Goal: Information Seeking & Learning: Learn about a topic

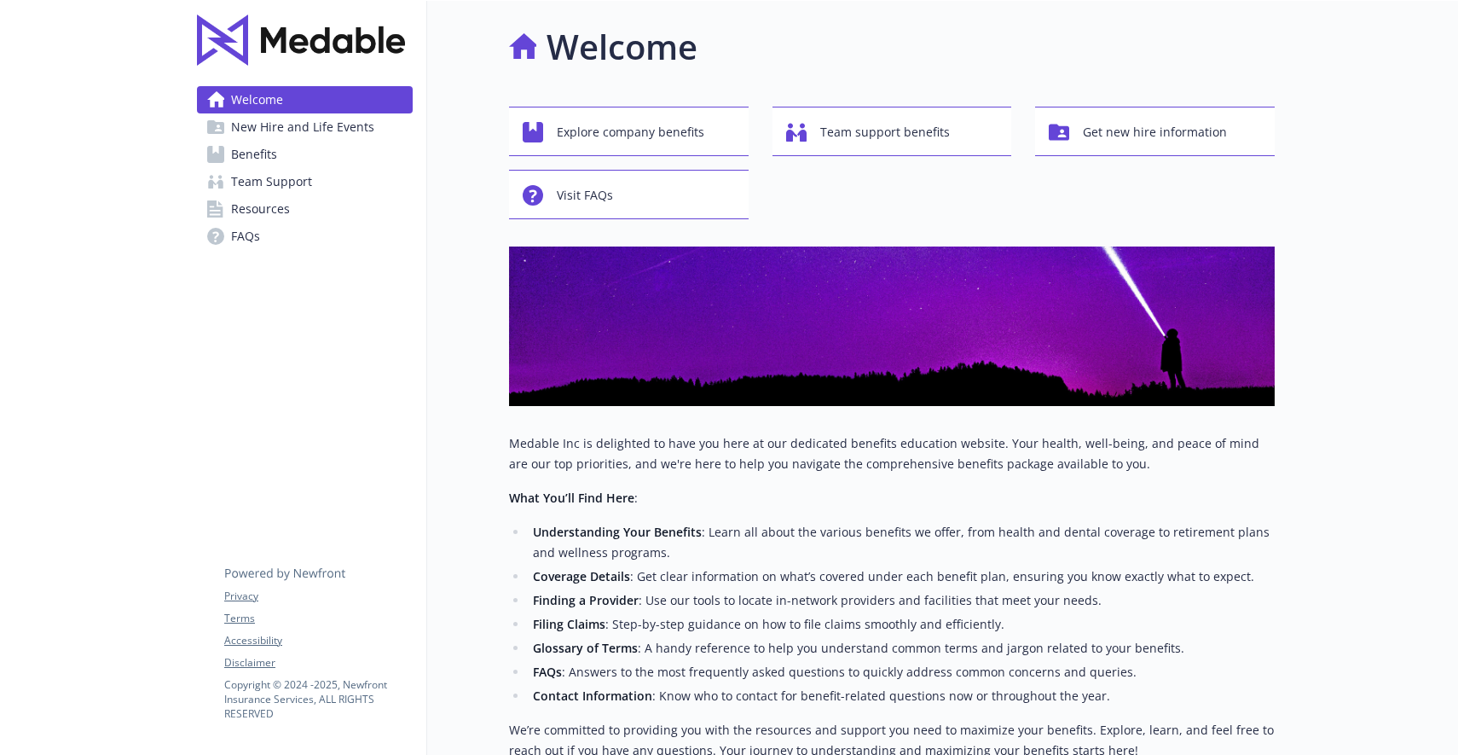
click at [345, 38] on img at bounding box center [301, 39] width 208 height 51
drag, startPoint x: 326, startPoint y: 31, endPoint x: 382, endPoint y: 10, distance: 59.9
click at [326, 31] on img at bounding box center [301, 39] width 208 height 51
click at [351, 125] on span "New Hire and Life Events" at bounding box center [302, 126] width 143 height 27
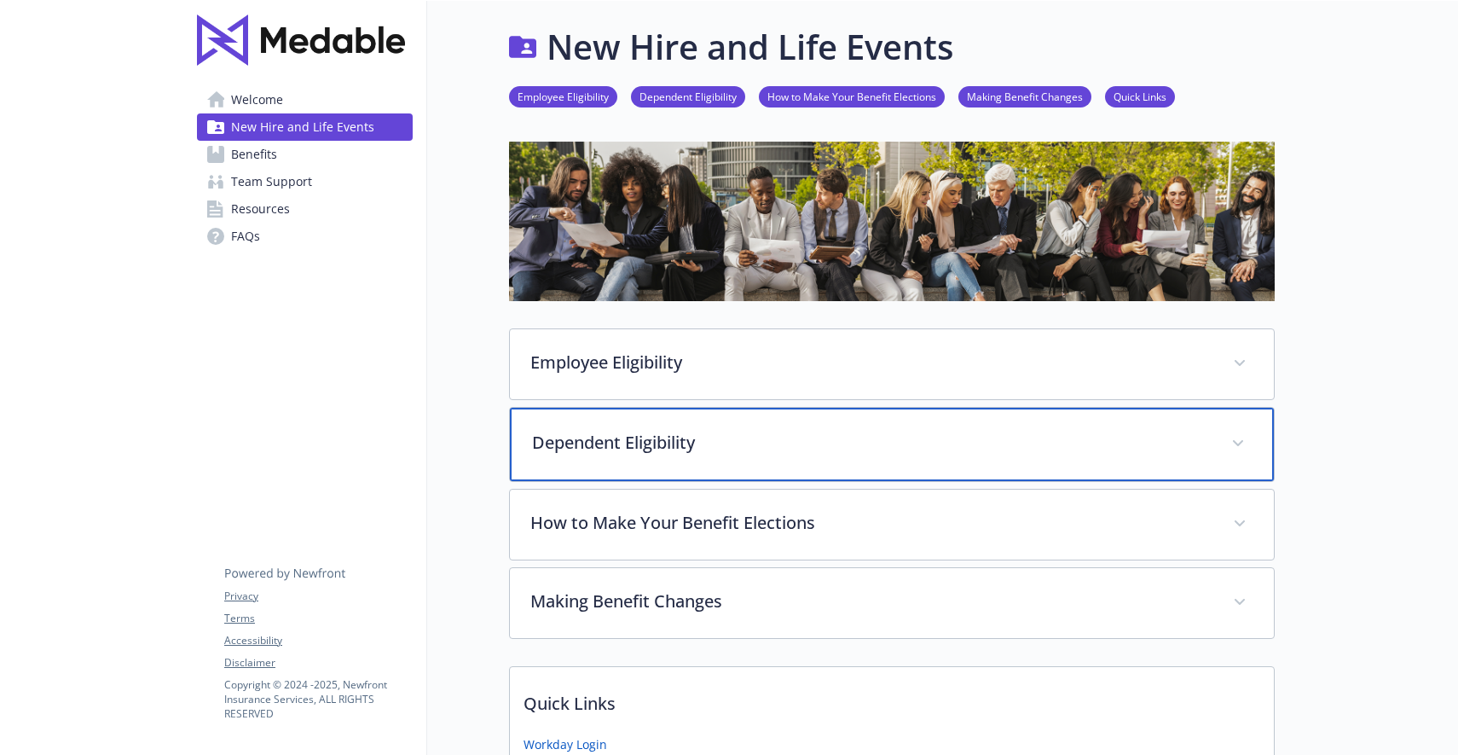
click at [741, 434] on p "Dependent Eligibility" at bounding box center [871, 443] width 679 height 26
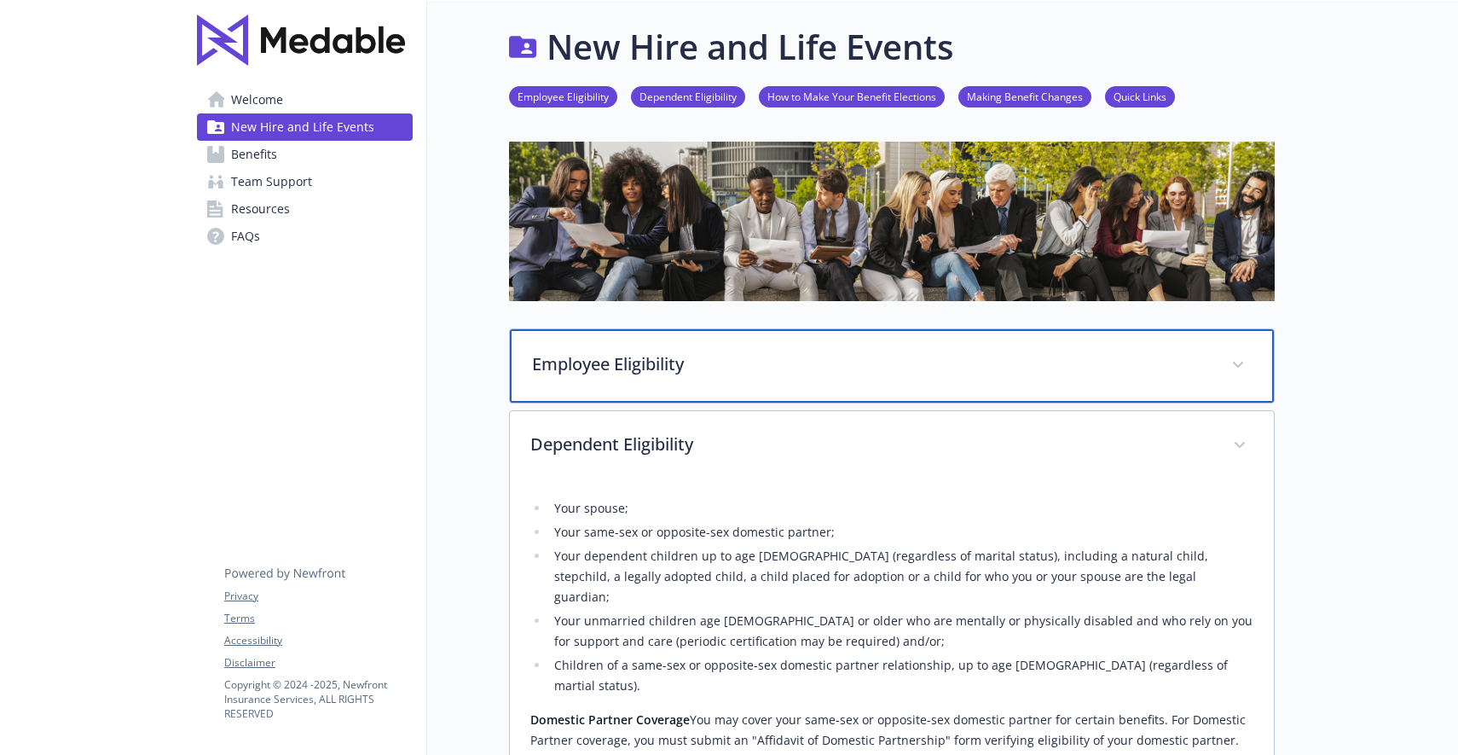
click at [685, 357] on p "Employee Eligibility" at bounding box center [871, 364] width 679 height 26
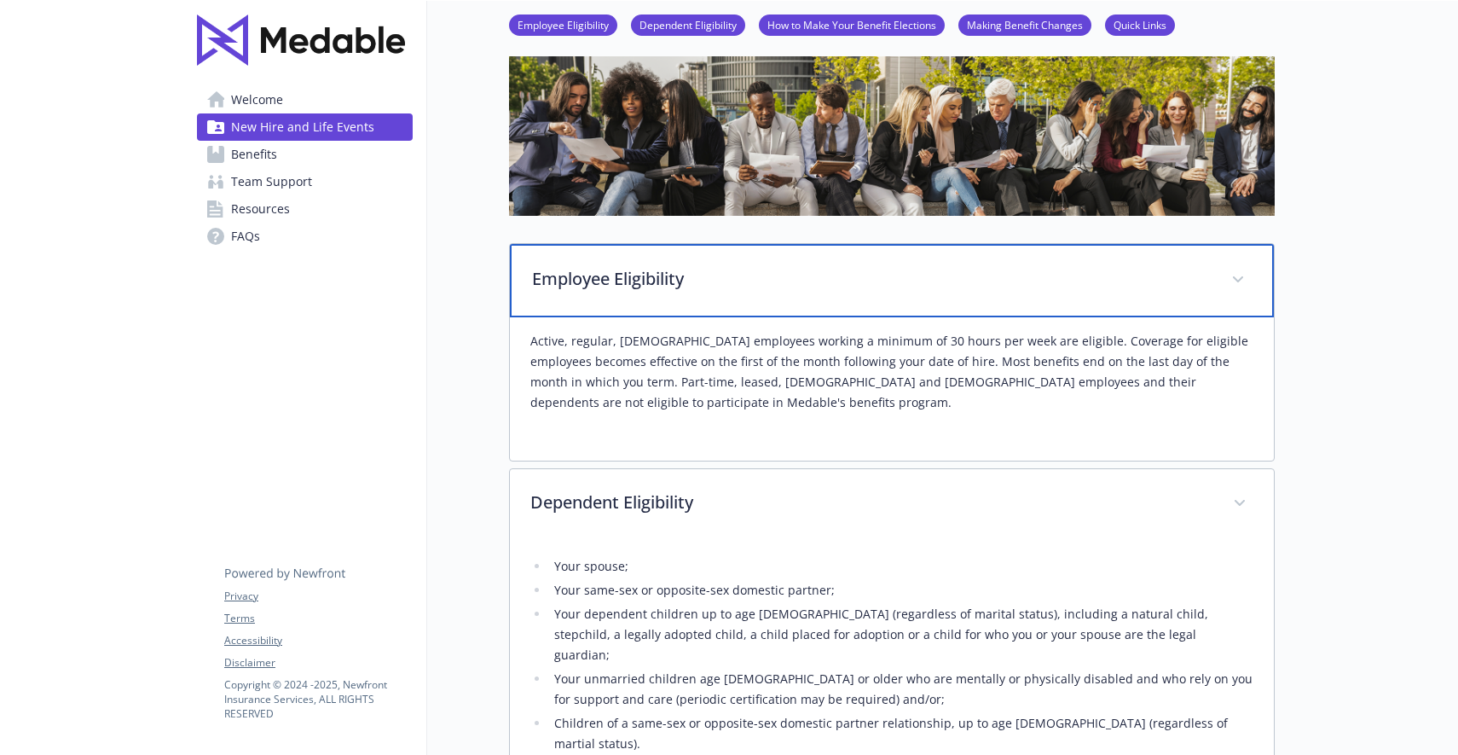
scroll to position [97, 0]
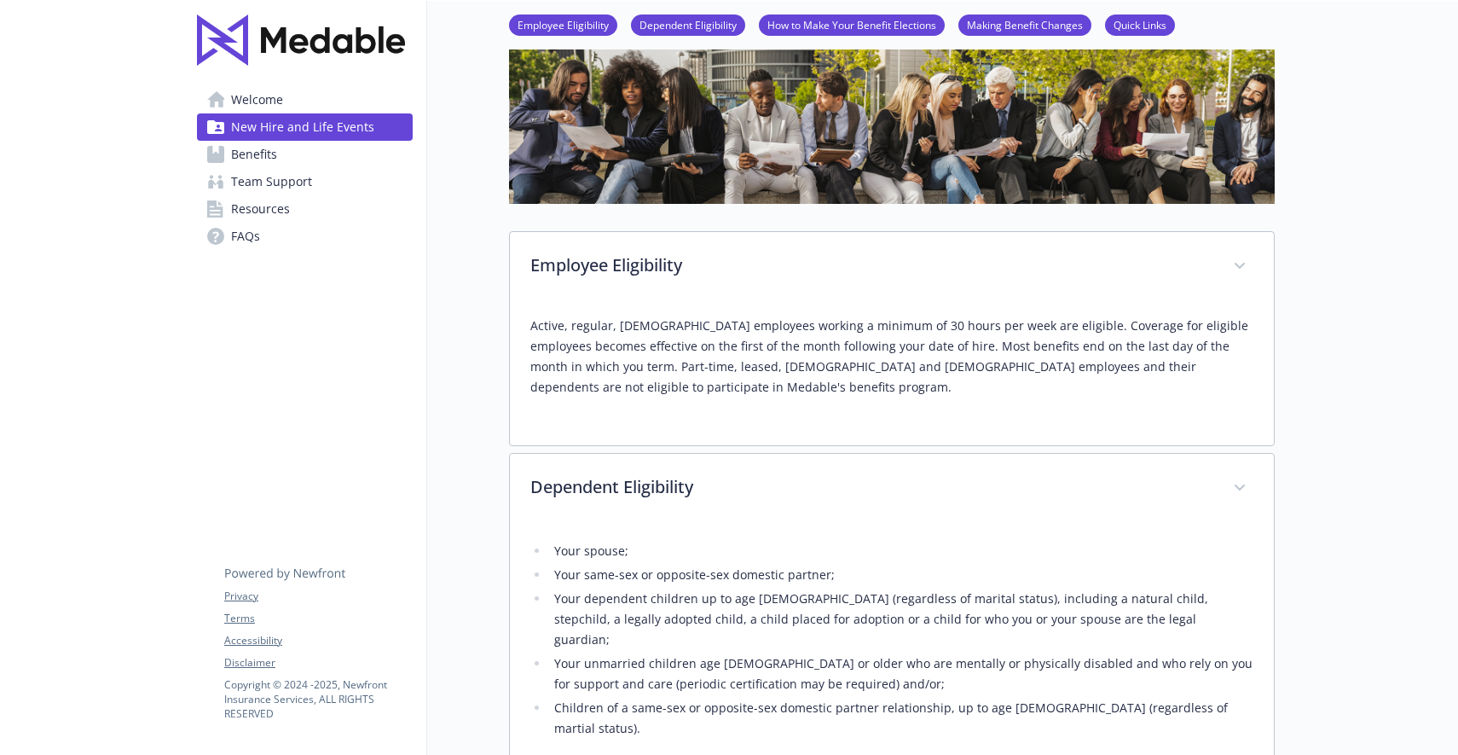
click at [272, 158] on span "Benefits" at bounding box center [254, 154] width 46 height 27
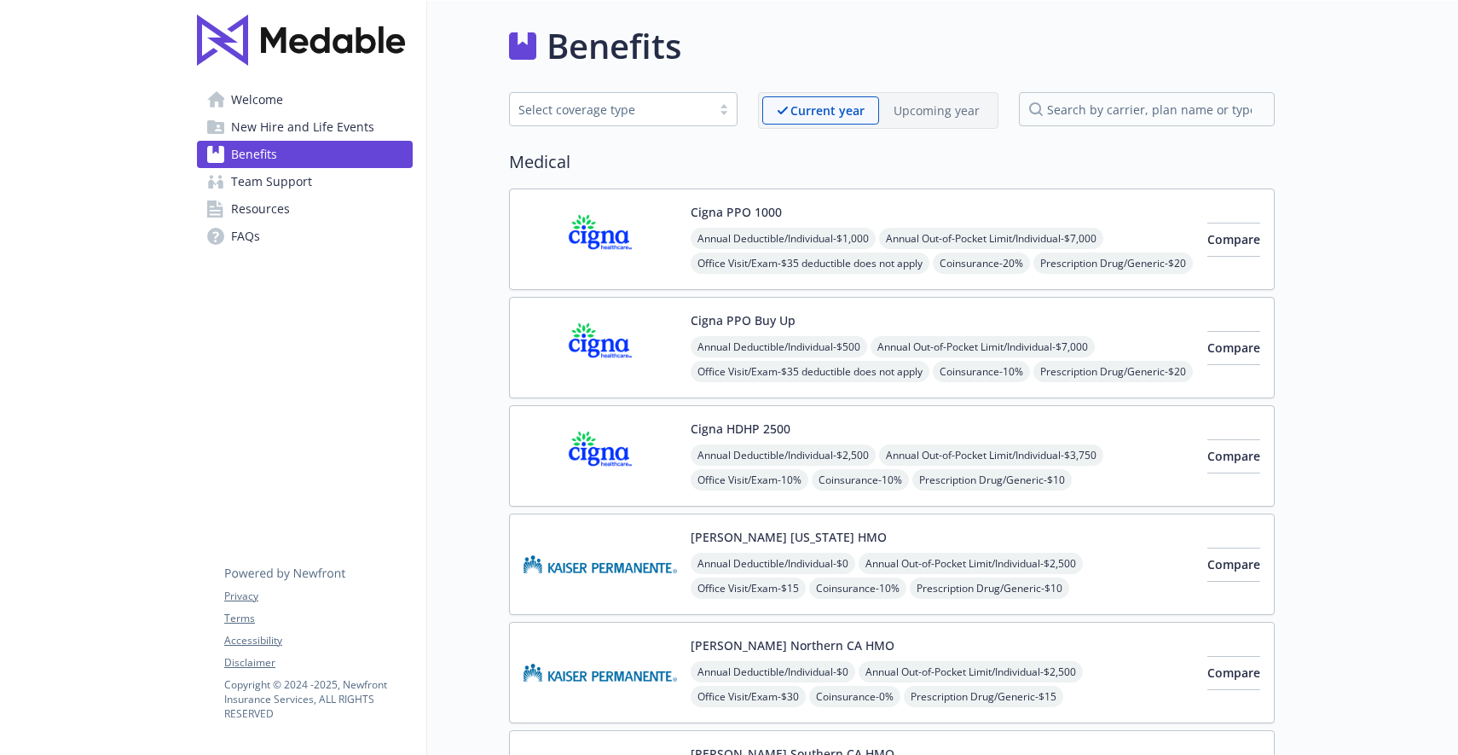
scroll to position [97, 0]
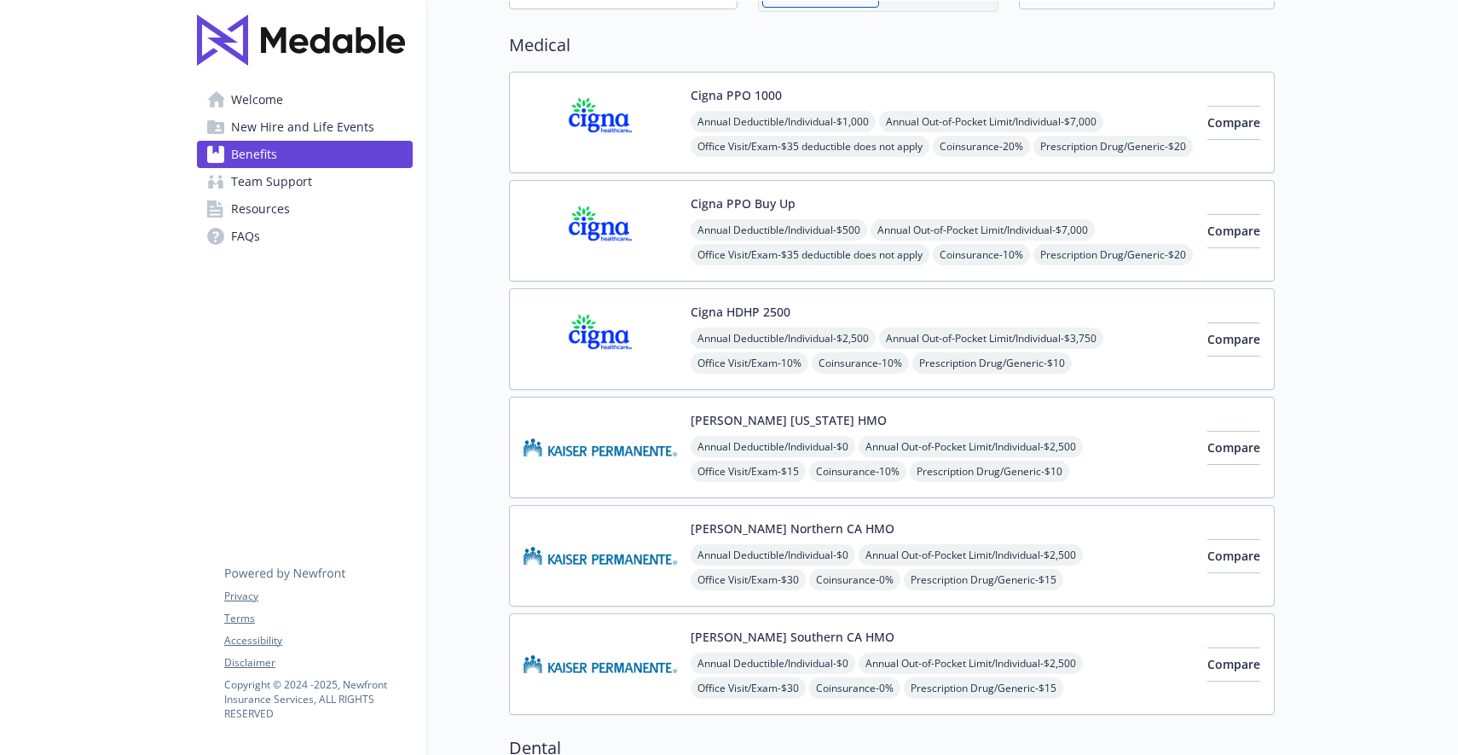
click at [310, 180] on link "Team Support" at bounding box center [305, 181] width 216 height 27
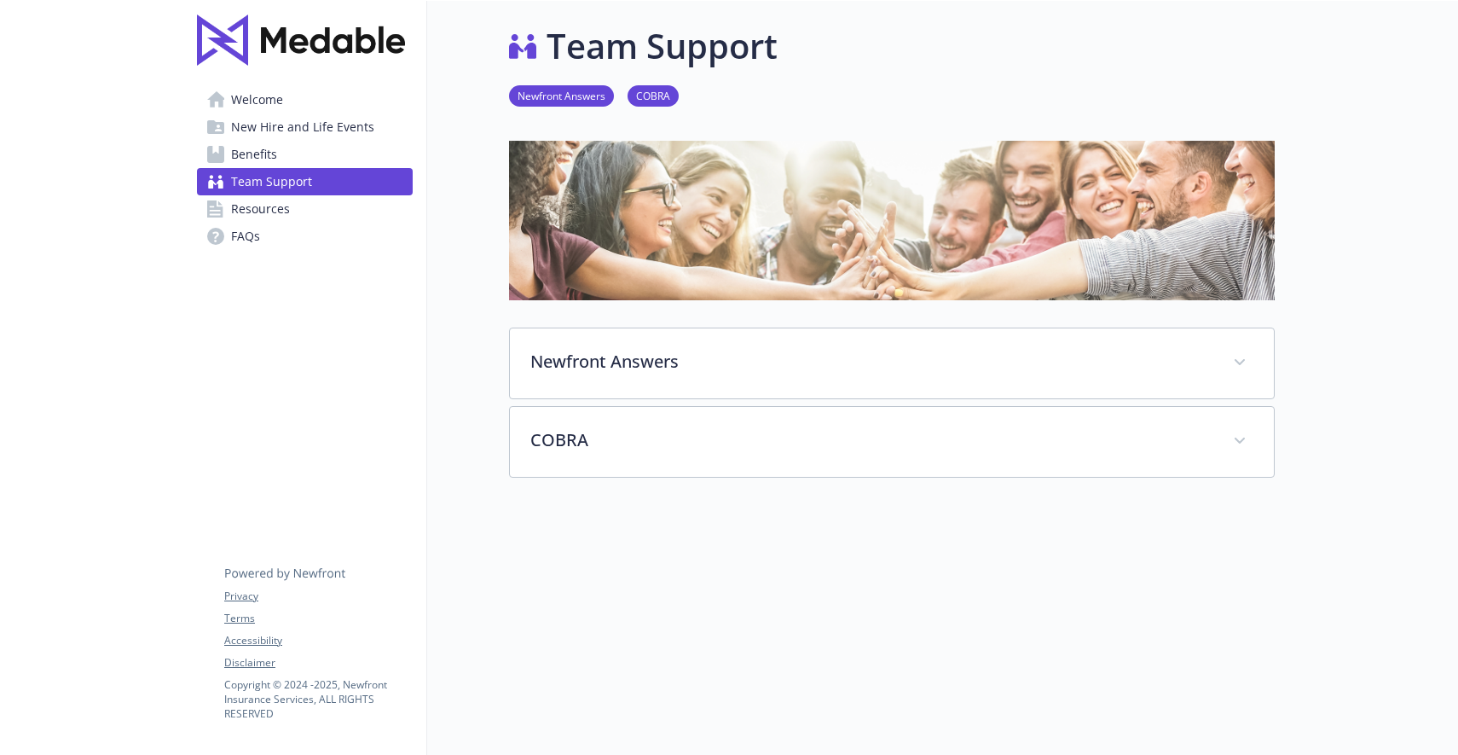
scroll to position [60, 0]
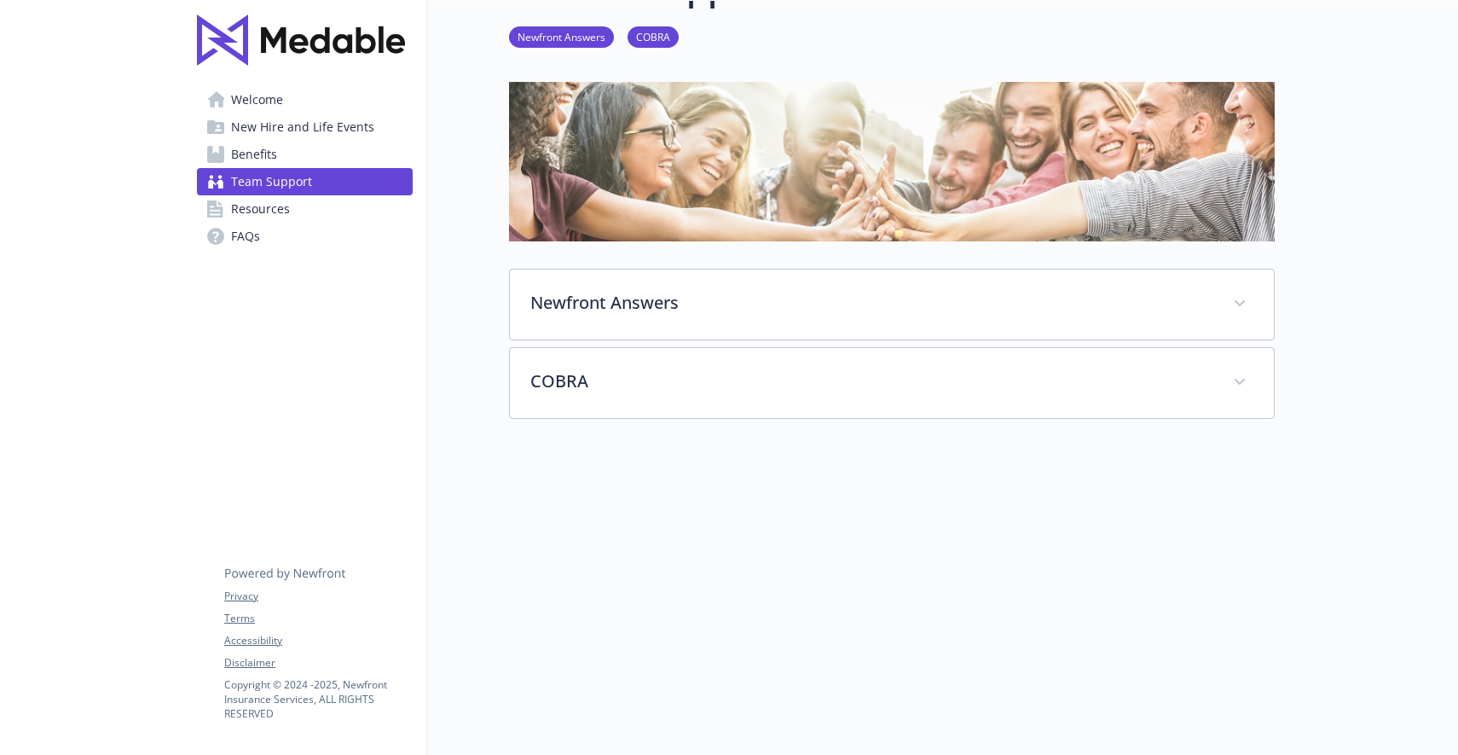
click at [275, 101] on span "Welcome" at bounding box center [257, 99] width 52 height 27
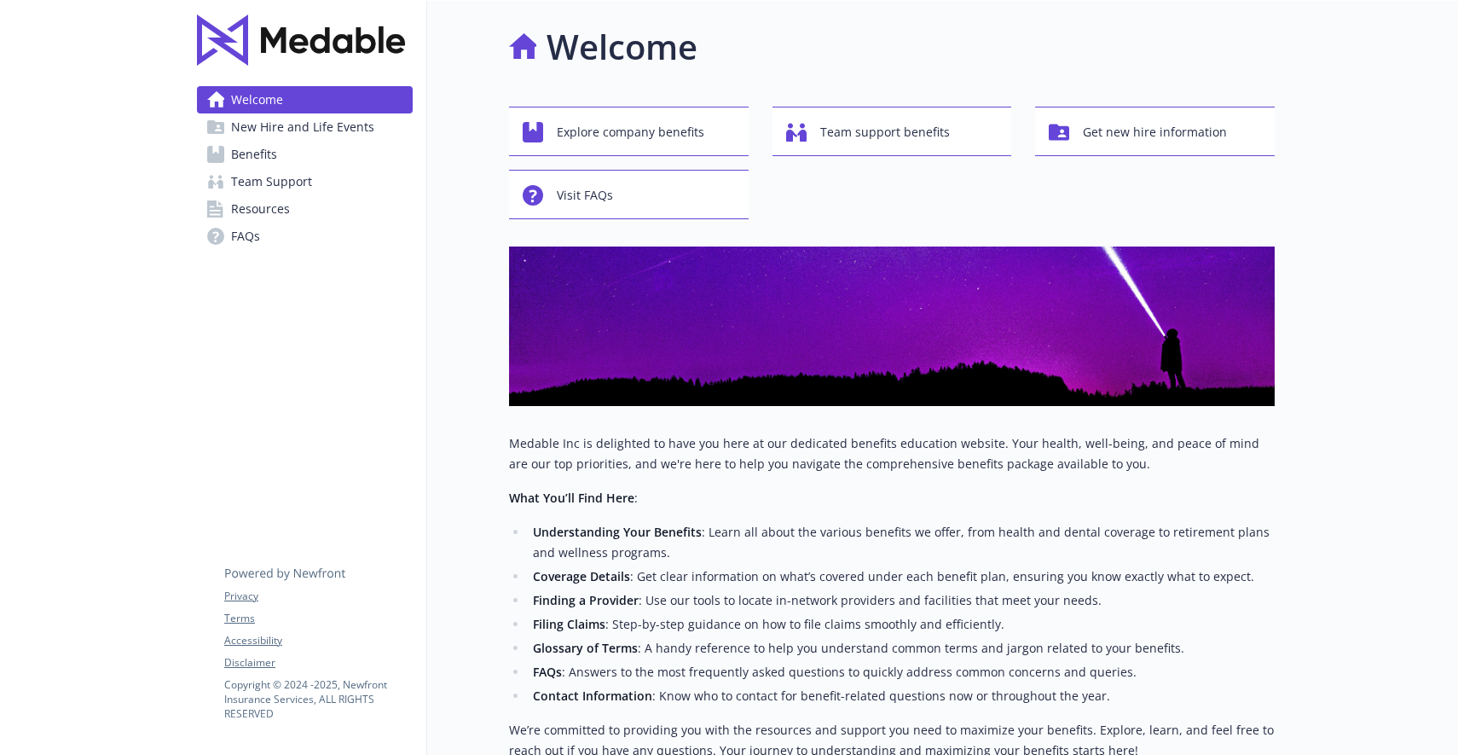
click at [297, 175] on span "Team Support" at bounding box center [271, 181] width 81 height 27
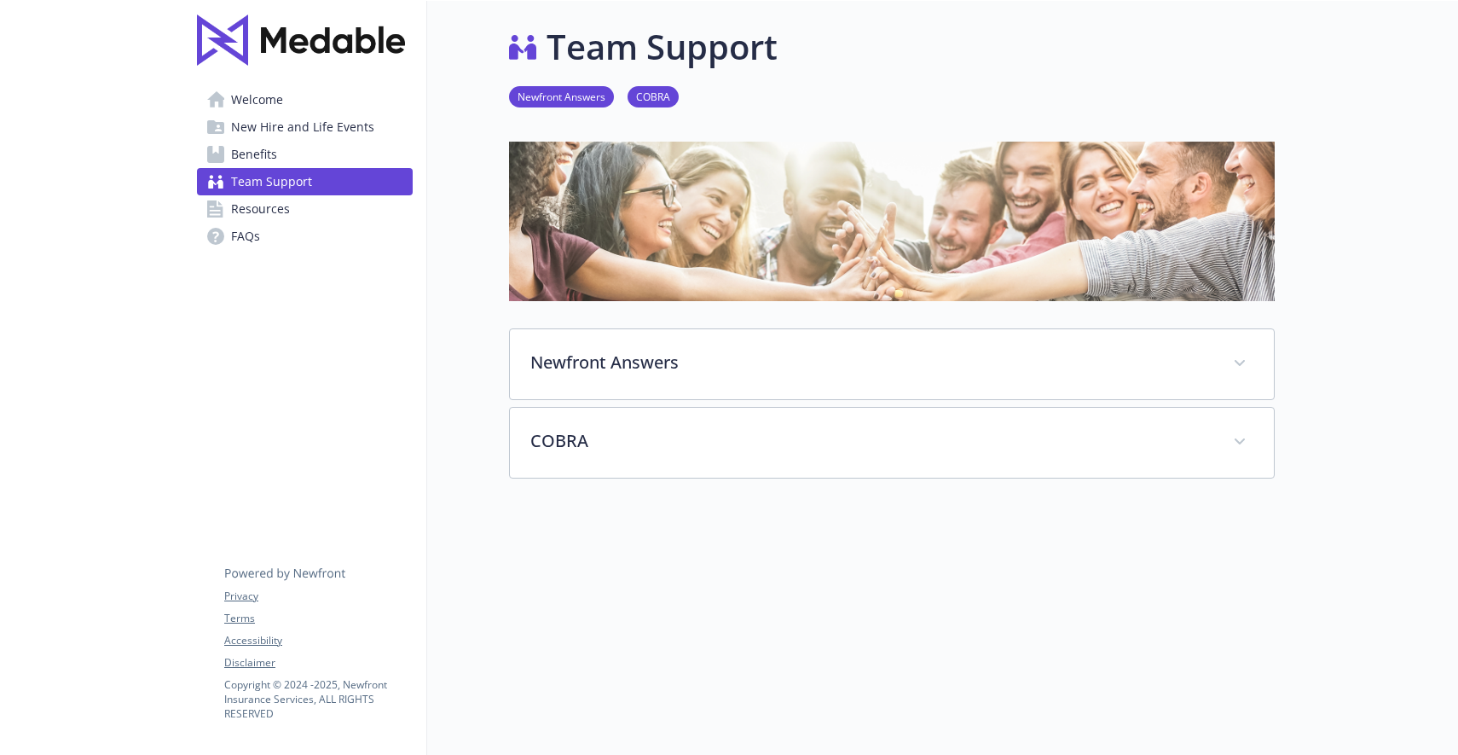
click at [282, 157] on link "Benefits" at bounding box center [305, 154] width 216 height 27
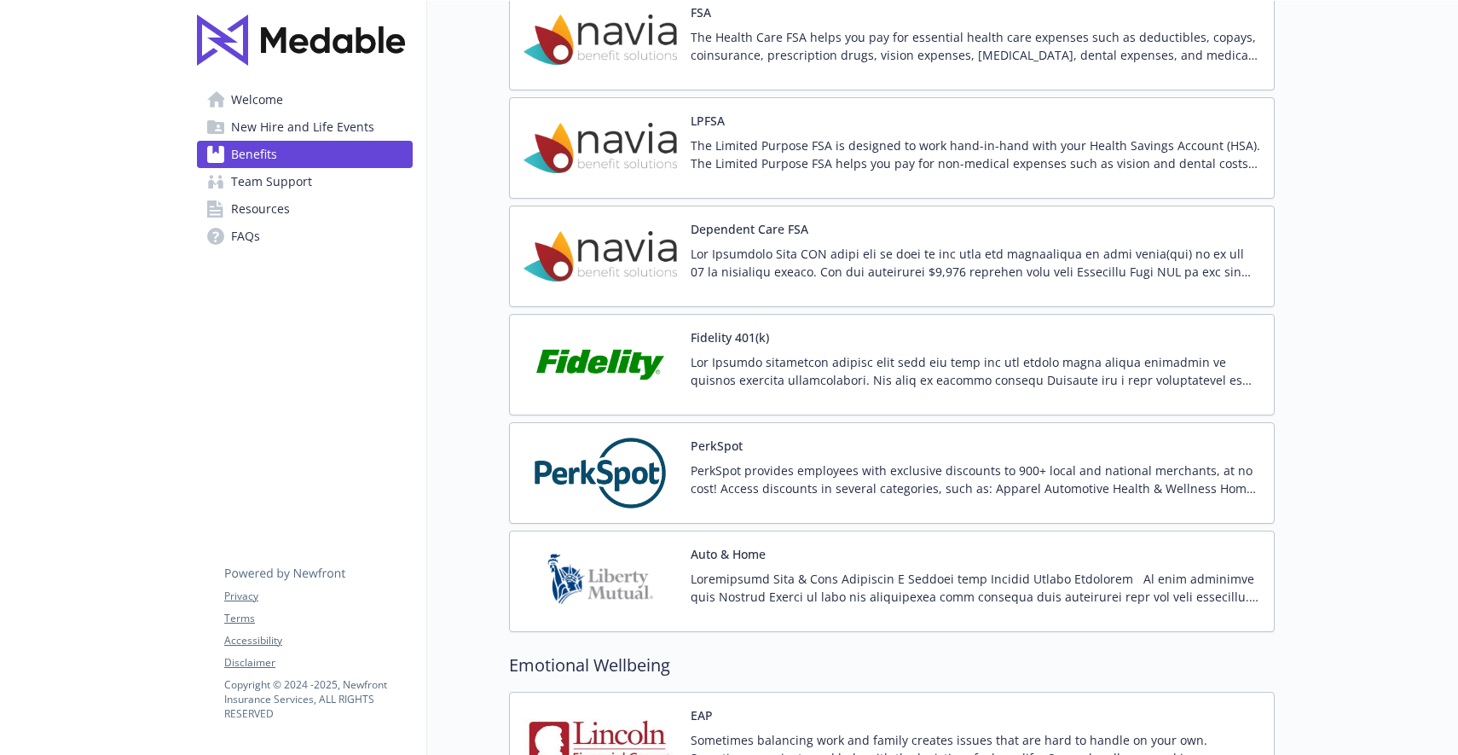
scroll to position [3545, 0]
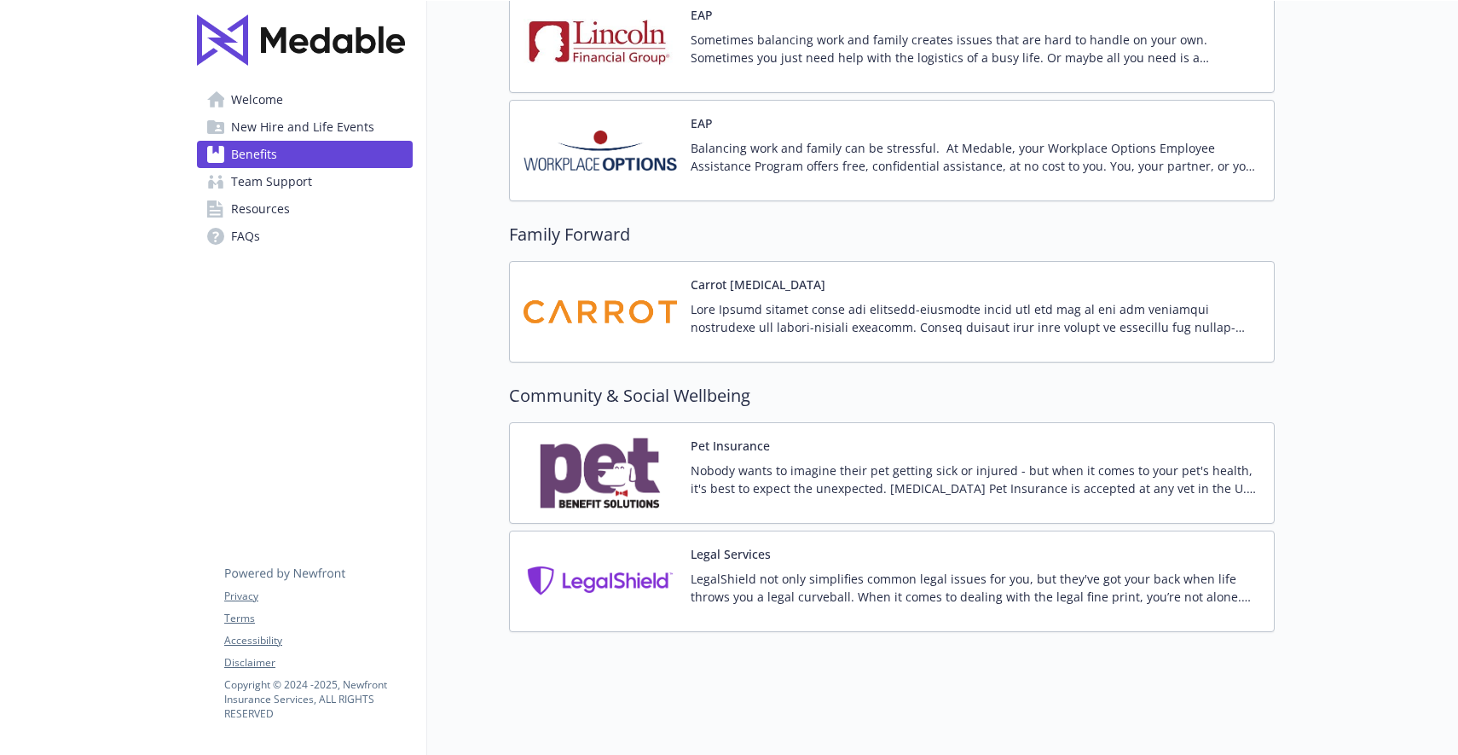
click at [252, 139] on span "New Hire and Life Events" at bounding box center [302, 126] width 143 height 27
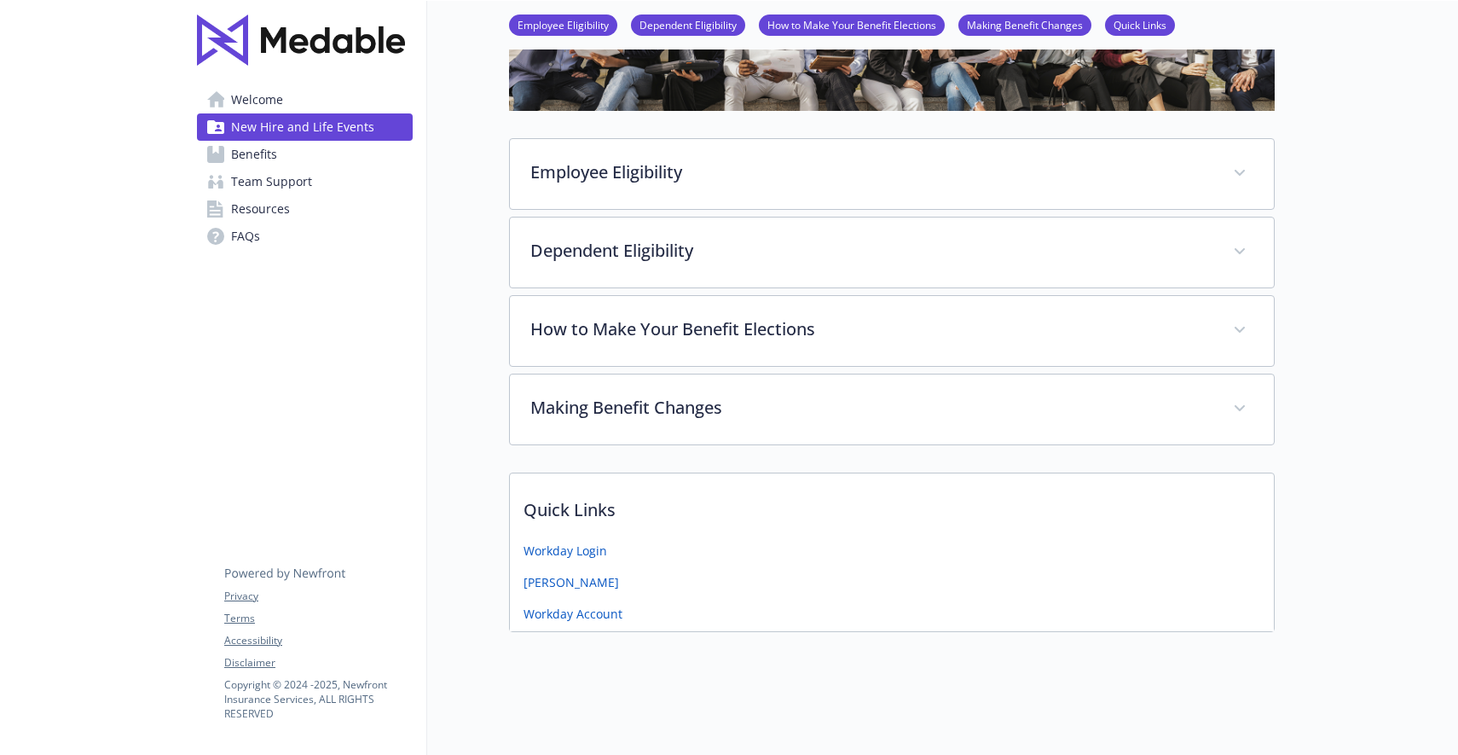
click at [307, 111] on link "Welcome" at bounding box center [305, 99] width 216 height 27
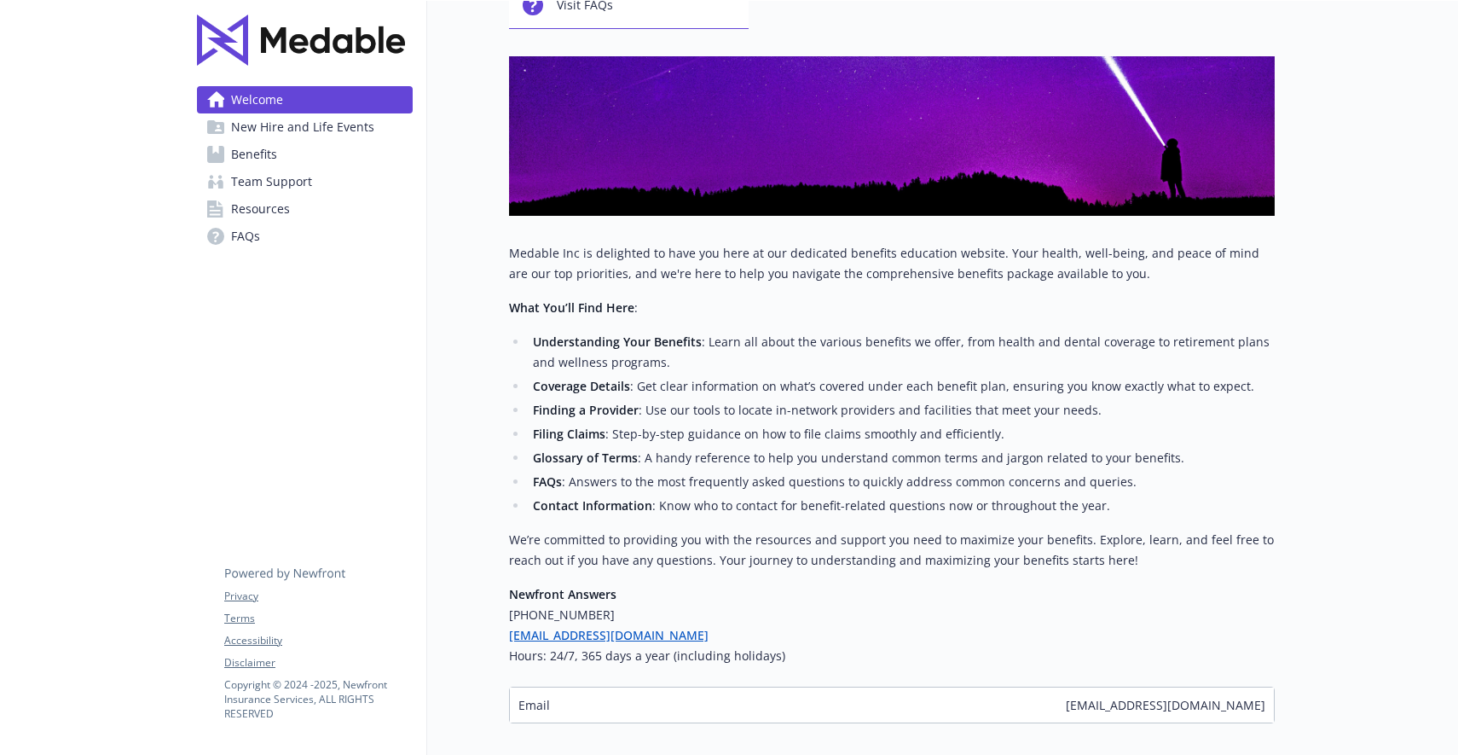
scroll to position [174, 0]
